Goal: Navigation & Orientation: Find specific page/section

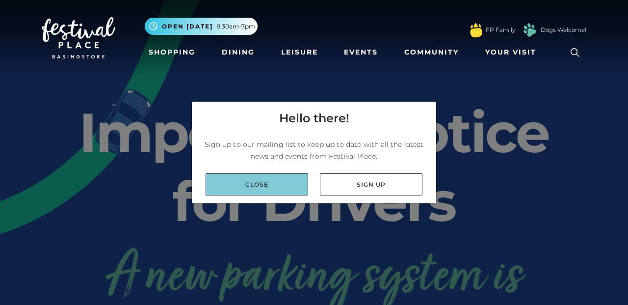
click at [268, 182] on link "Close" at bounding box center [256, 184] width 102 height 22
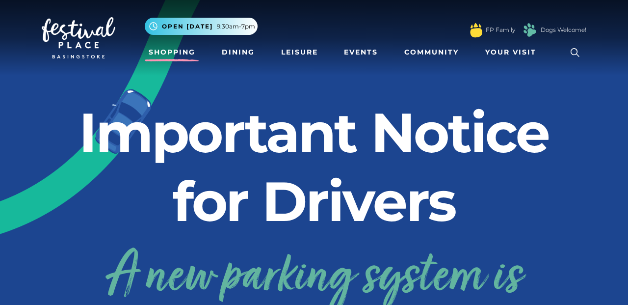
click at [173, 56] on link "Shopping" at bounding box center [172, 52] width 54 height 18
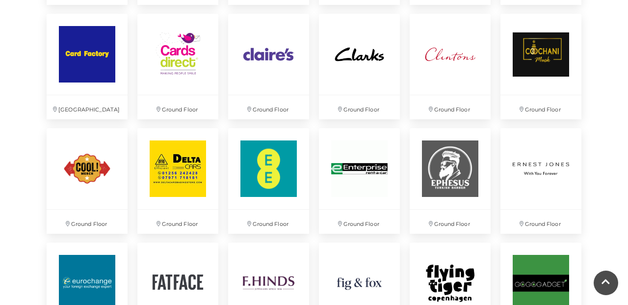
scroll to position [964, 0]
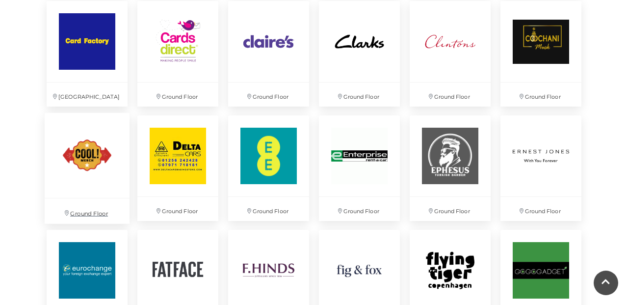
click at [100, 161] on img at bounding box center [87, 155] width 85 height 85
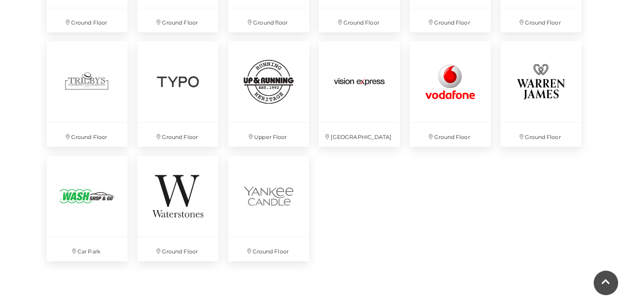
scroll to position [2639, 0]
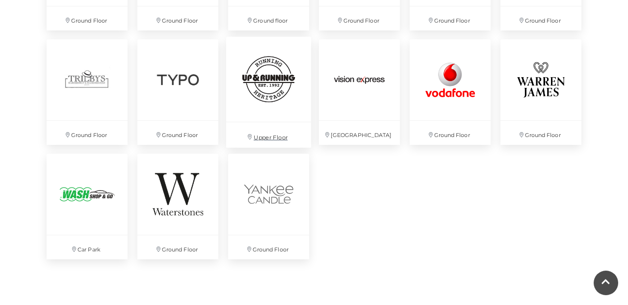
click at [242, 99] on img at bounding box center [268, 79] width 85 height 85
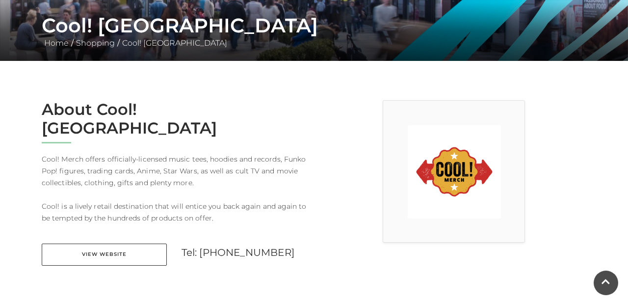
scroll to position [220, 0]
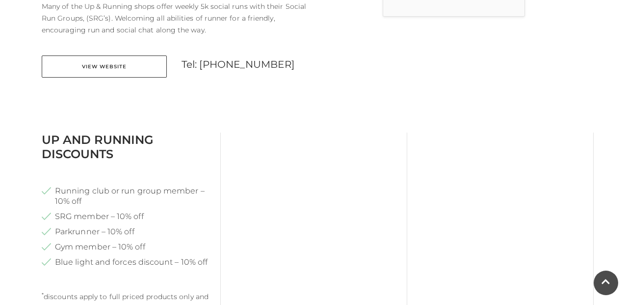
scroll to position [410, 0]
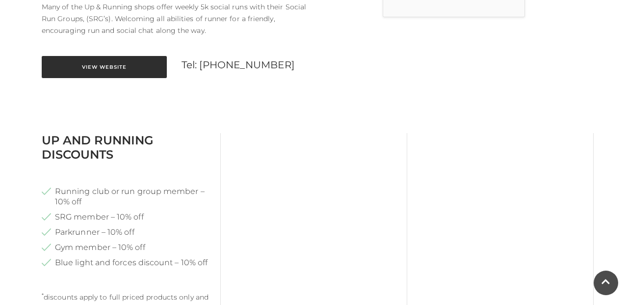
click at [102, 56] on link "View Website" at bounding box center [104, 67] width 125 height 22
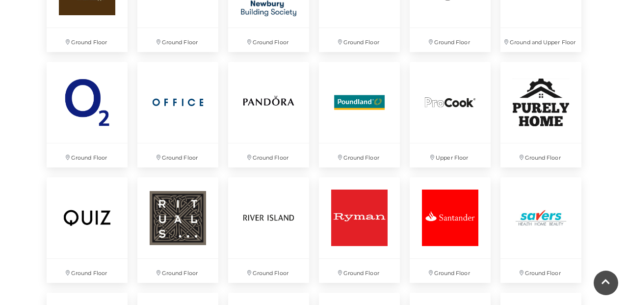
scroll to position [2042, 0]
